Goal: Check status: Check status

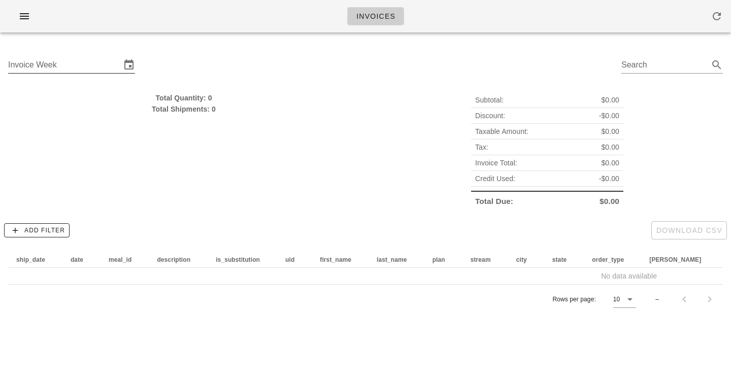
click at [95, 68] on input "Invoice Week" at bounding box center [64, 65] width 113 height 16
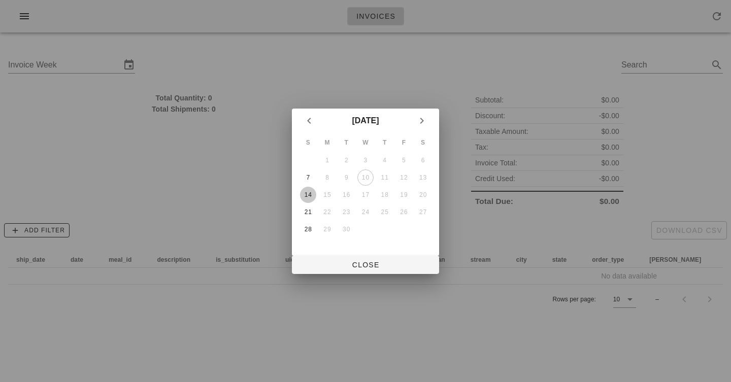
click at [308, 197] on div "14" at bounding box center [308, 194] width 16 height 7
click at [361, 271] on button "Close" at bounding box center [365, 265] width 147 height 18
type input "[DATE]"
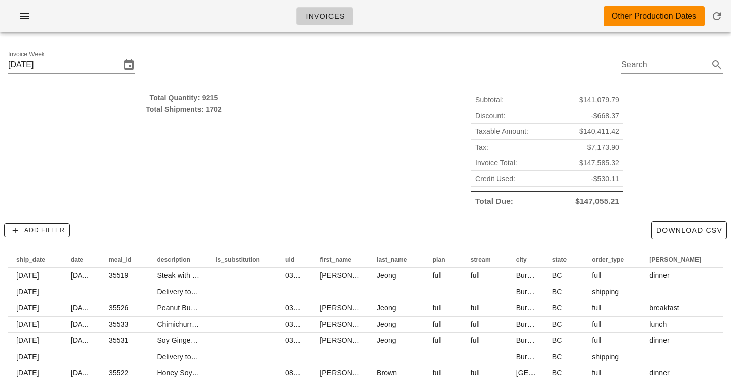
click at [195, 98] on div "Total Quantity: 9215" at bounding box center [183, 97] width 351 height 11
drag, startPoint x: 195, startPoint y: 98, endPoint x: 246, endPoint y: 165, distance: 83.3
click at [246, 165] on div "Total Quantity: 9215 Total Shipments: 1702" at bounding box center [183, 150] width 363 height 129
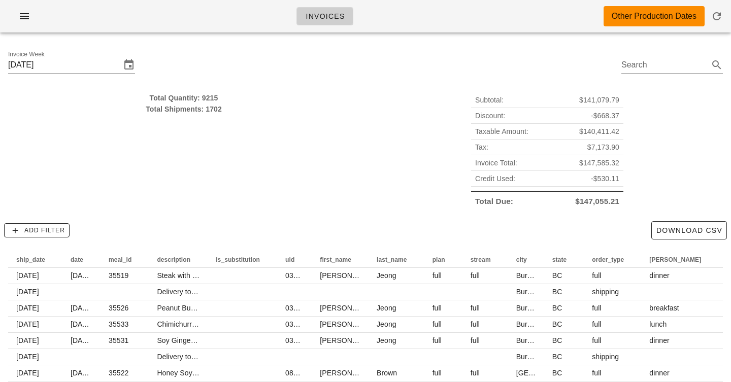
click at [246, 165] on div "Total Quantity: 9215 Total Shipments: 1702" at bounding box center [183, 150] width 363 height 129
drag, startPoint x: 246, startPoint y: 165, endPoint x: 184, endPoint y: 86, distance: 100.5
click at [184, 86] on div "Invoice Week [DATE] Search Total Quantity: 9215 Total Shipments: 1702 Subtotal:…" at bounding box center [365, 255] width 731 height 428
click at [184, 86] on div "Invoice Week [DATE] Search" at bounding box center [365, 67] width 731 height 52
